Goal: Task Accomplishment & Management: Use online tool/utility

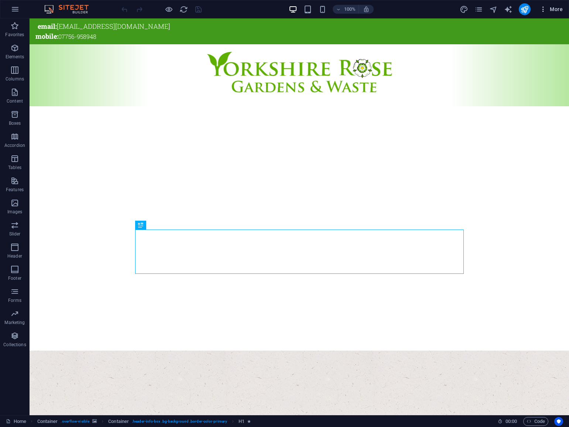
click at [554, 10] on span "More" at bounding box center [550, 9] width 23 height 7
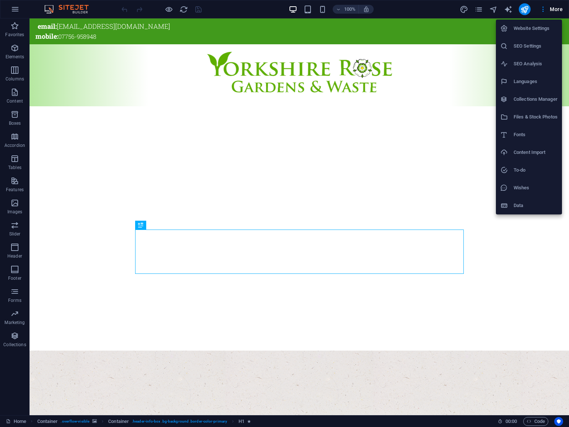
click at [531, 46] on h6 "SEO Settings" at bounding box center [536, 46] width 44 height 9
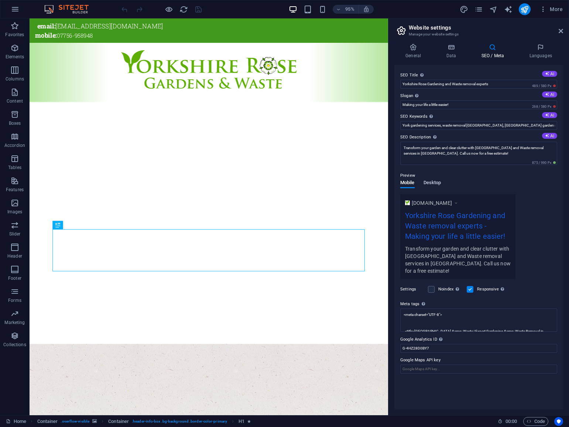
click at [438, 182] on span "Desktop" at bounding box center [433, 183] width 18 height 10
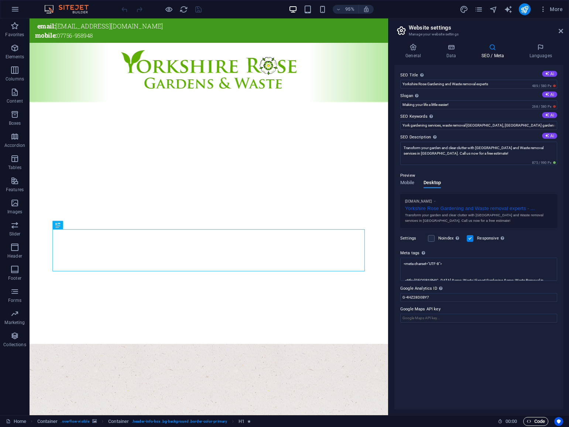
click at [535, 421] on span "Code" at bounding box center [536, 421] width 18 height 9
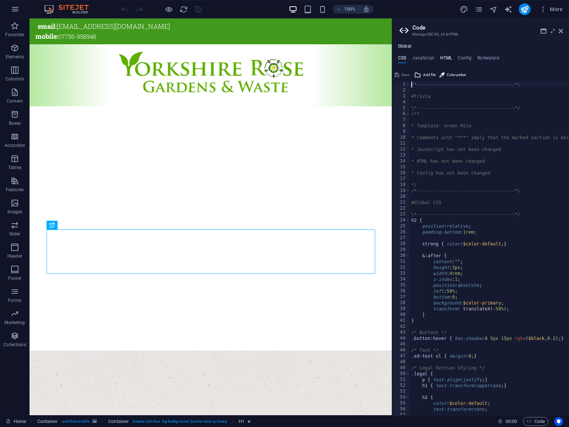
click at [445, 58] on h4 "HTML" at bounding box center [446, 59] width 12 height 8
type textarea "<!-- Google tag (gtag.js) -->"
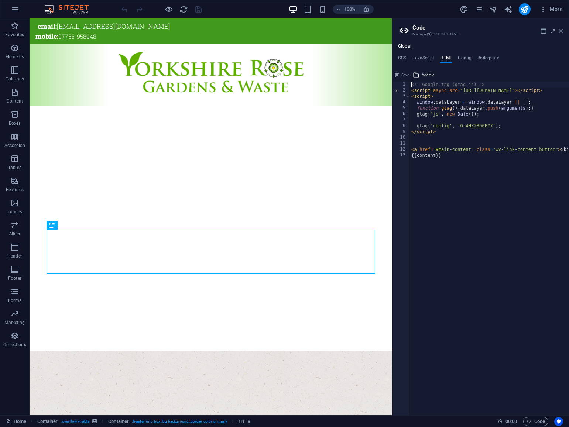
click at [561, 31] on icon at bounding box center [561, 31] width 4 height 6
